Goal: Find specific page/section: Find specific page/section

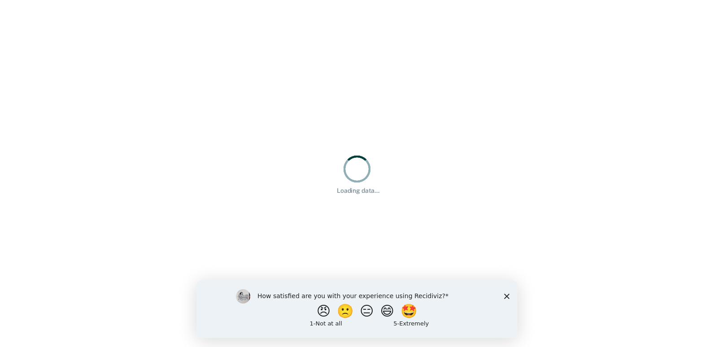
click at [510, 298] on div "How satisfied are you with your experience using Recidiviz? 😠 🙁 😑 😄 🤩 1 - Not a…" at bounding box center [356, 309] width 321 height 58
click at [507, 296] on polygon "Close survey" at bounding box center [506, 295] width 5 height 5
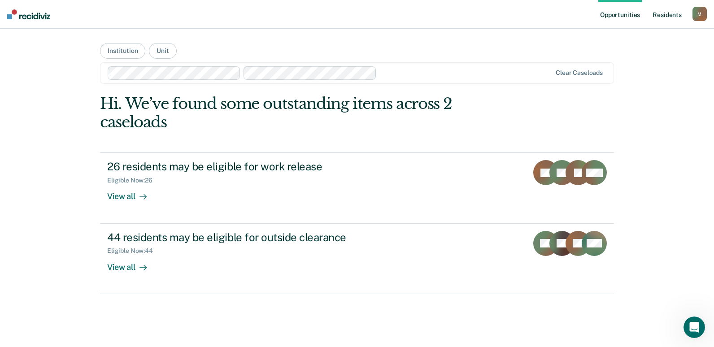
click at [659, 9] on link "Resident s" at bounding box center [667, 14] width 33 height 29
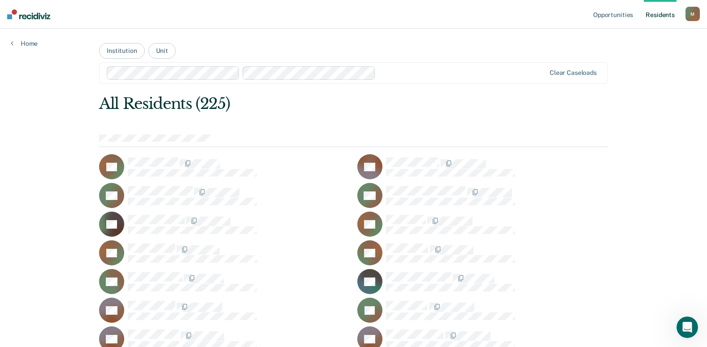
scroll to position [3112, 0]
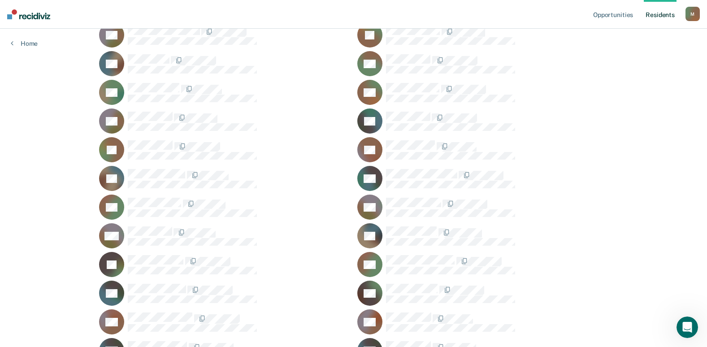
scroll to position [3112, 0]
